Goal: Navigation & Orientation: Find specific page/section

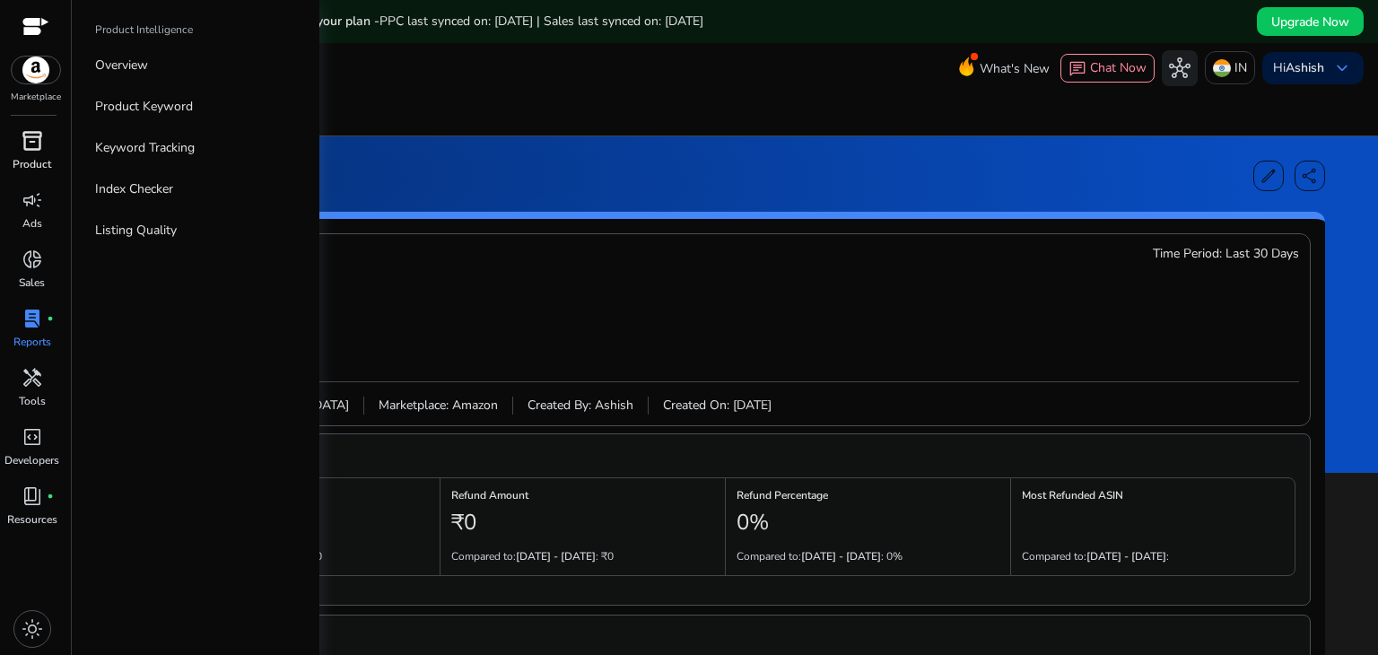
click at [39, 156] on p "Product" at bounding box center [32, 164] width 39 height 16
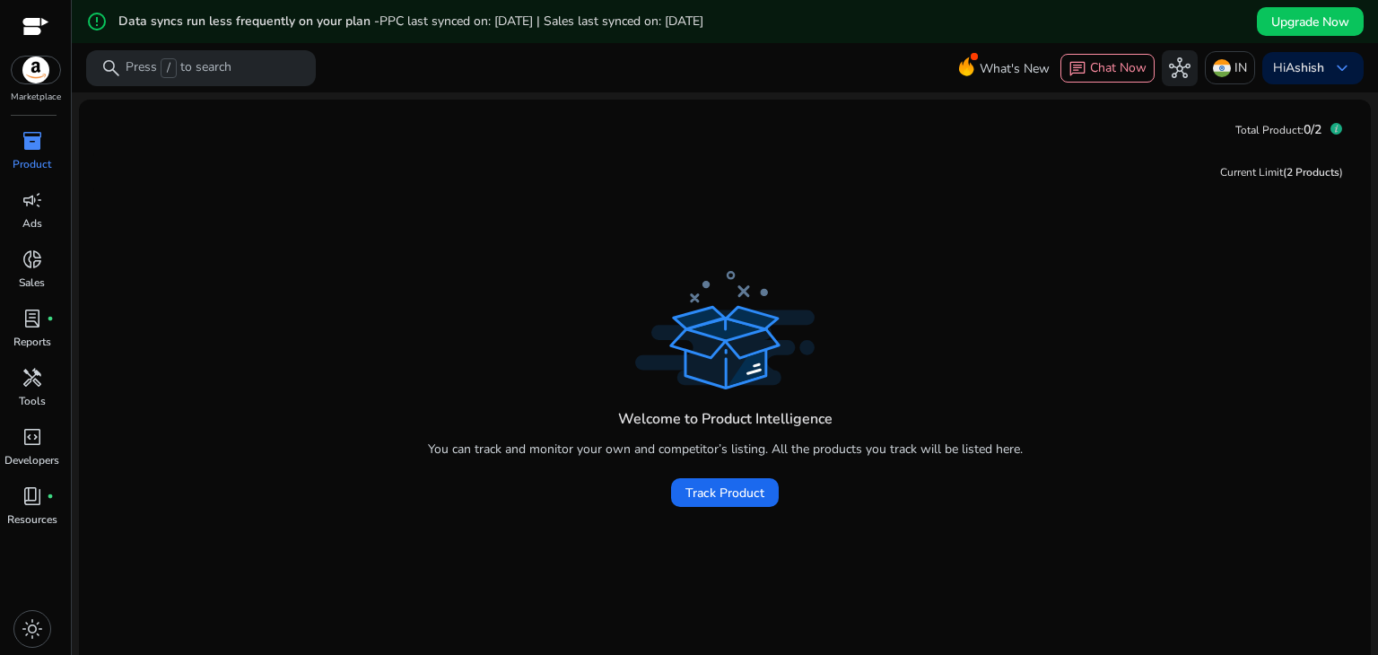
click at [1065, 283] on div "Welcome to Product Intelligence You can track and monitor your own and competit…" at bounding box center [724, 391] width 1263 height 250
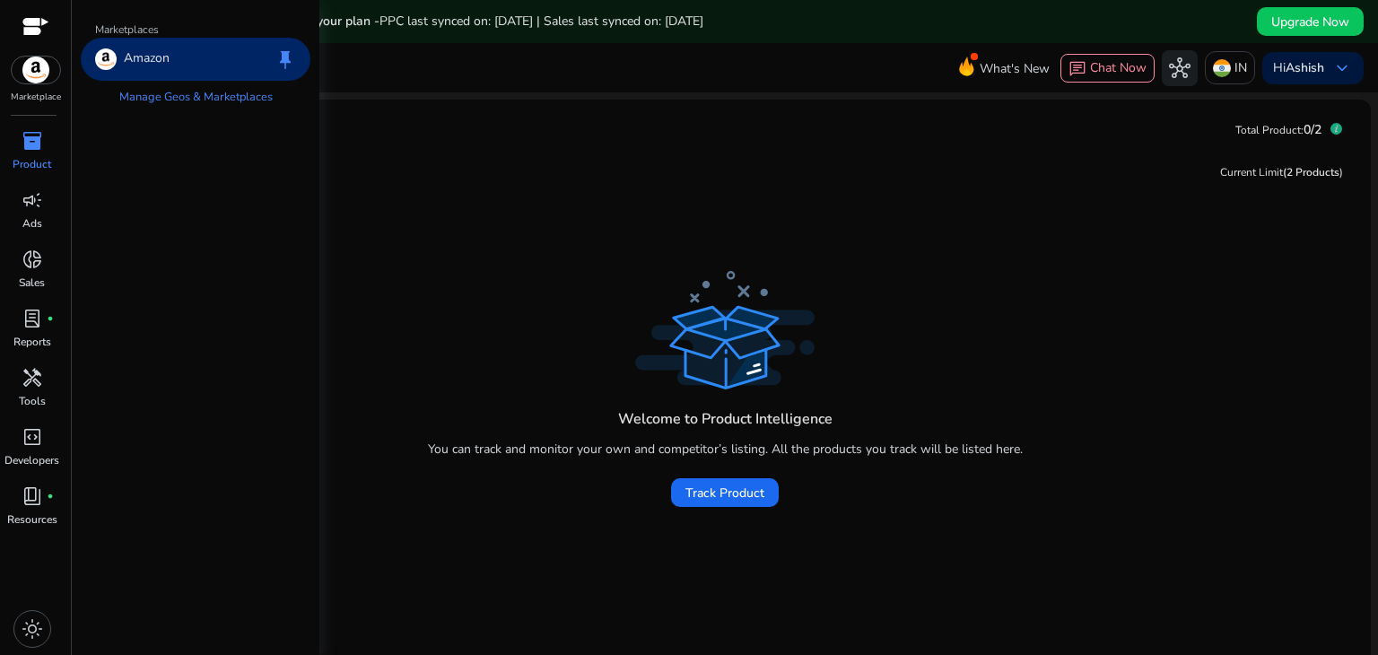
click at [46, 79] on img at bounding box center [36, 70] width 48 height 27
click at [184, 51] on div "Amazon keep" at bounding box center [196, 59] width 230 height 43
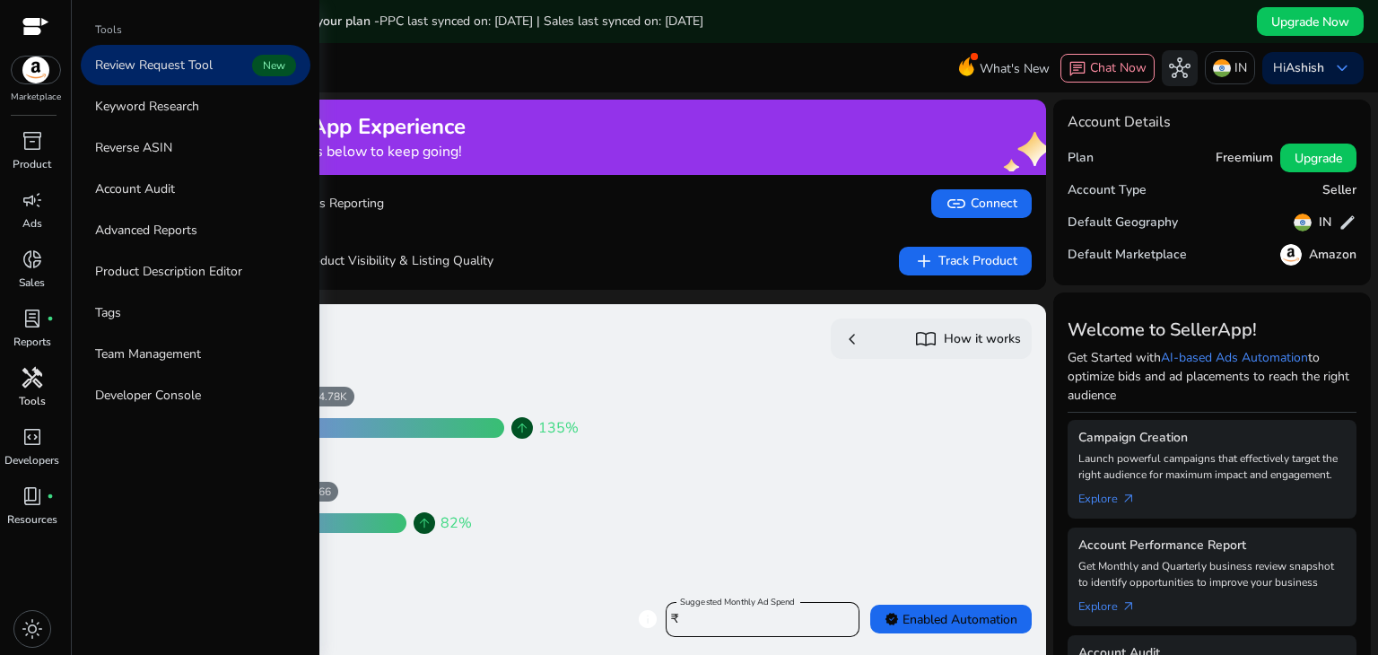
click at [42, 403] on p "Tools" at bounding box center [32, 401] width 27 height 16
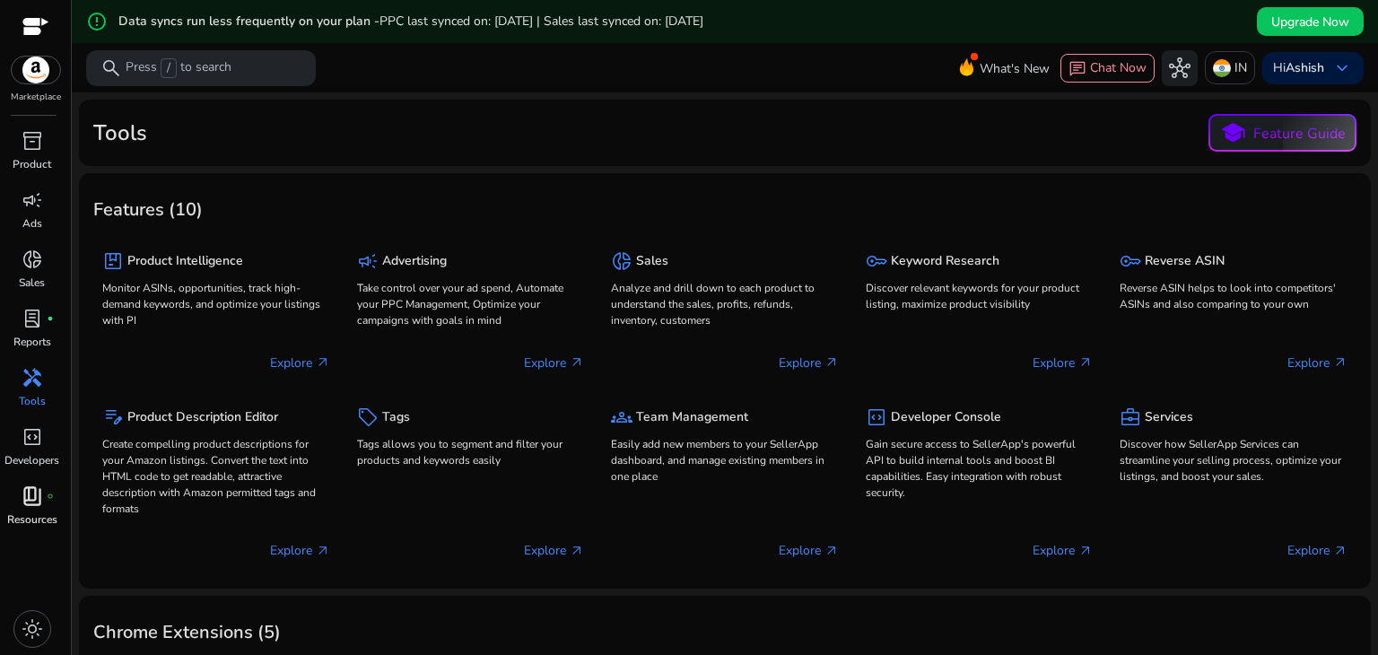
click at [32, 513] on p "Resources" at bounding box center [32, 519] width 50 height 16
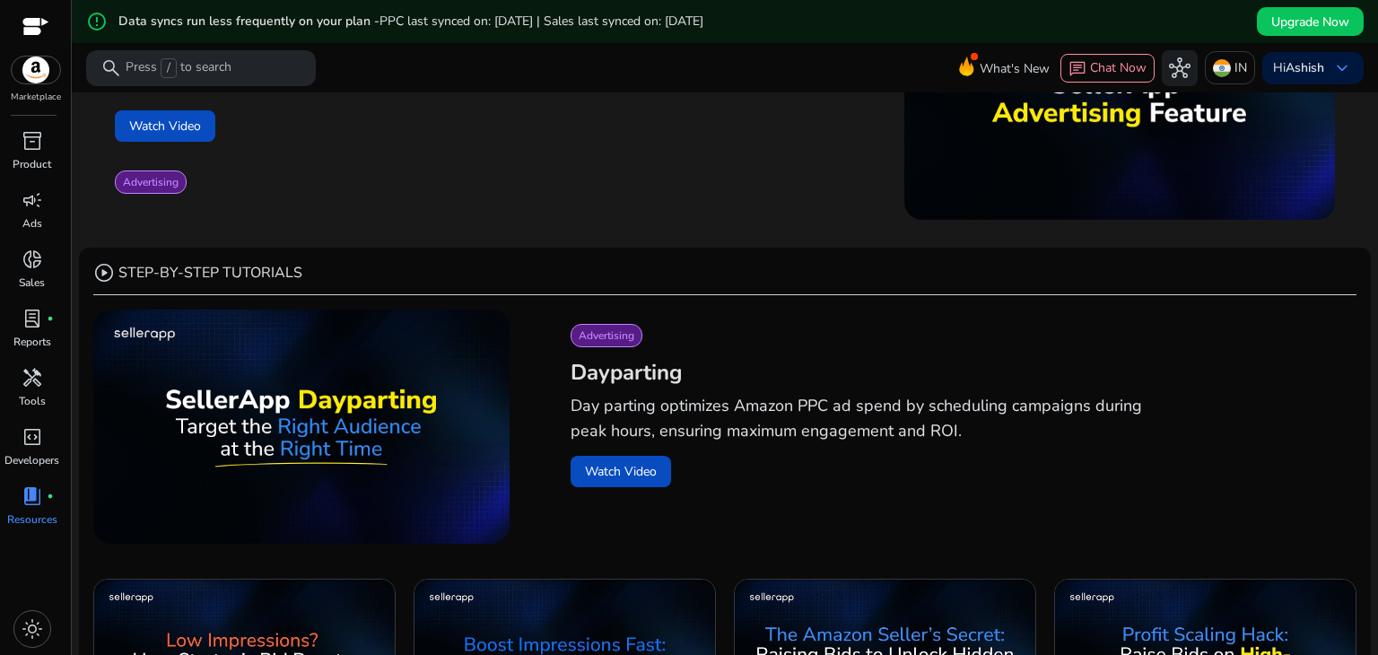
scroll to position [405, 0]
